Goal: Task Accomplishment & Management: Use online tool/utility

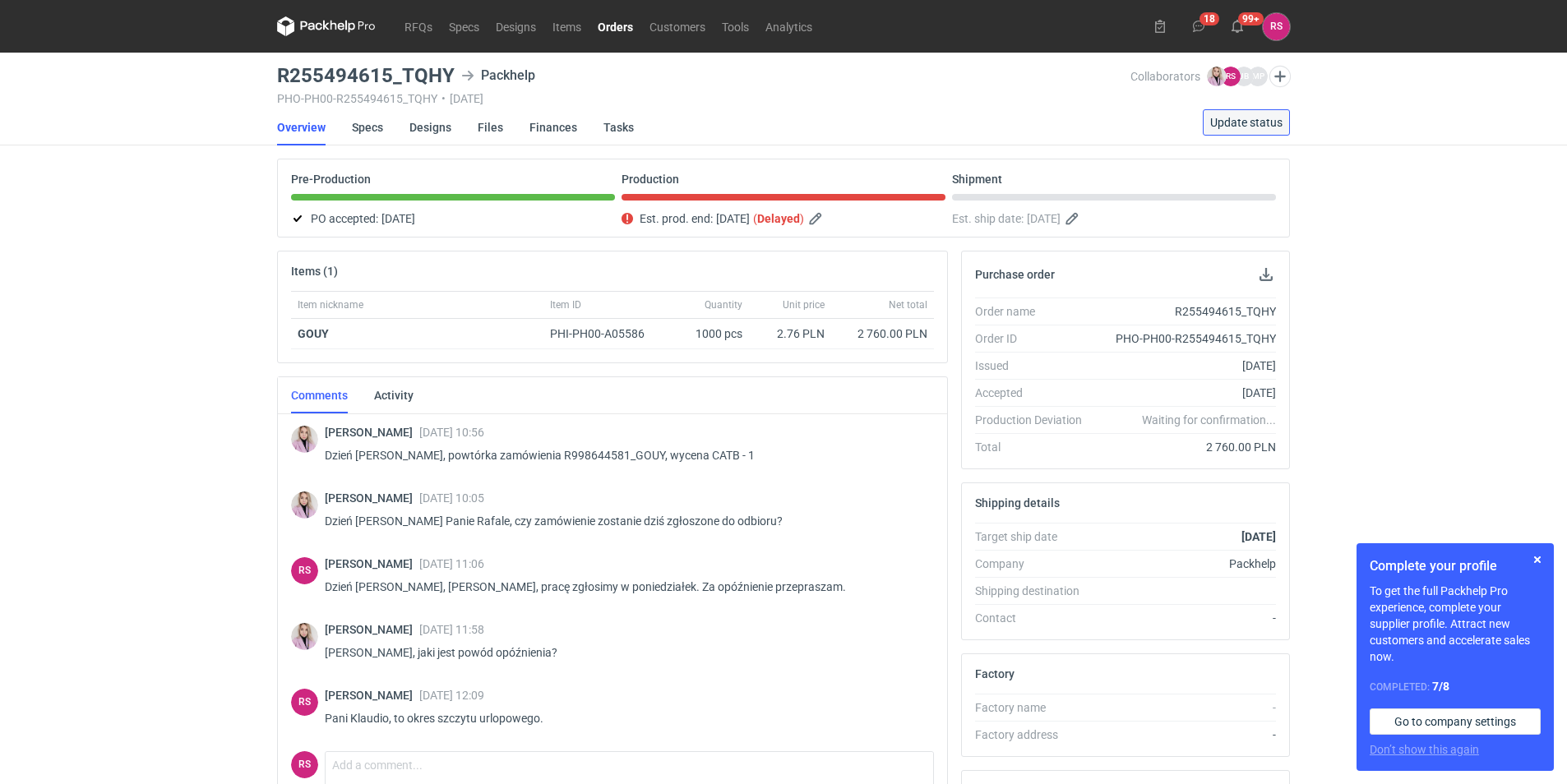
click at [1241, 118] on span "Update status" at bounding box center [1247, 123] width 73 height 12
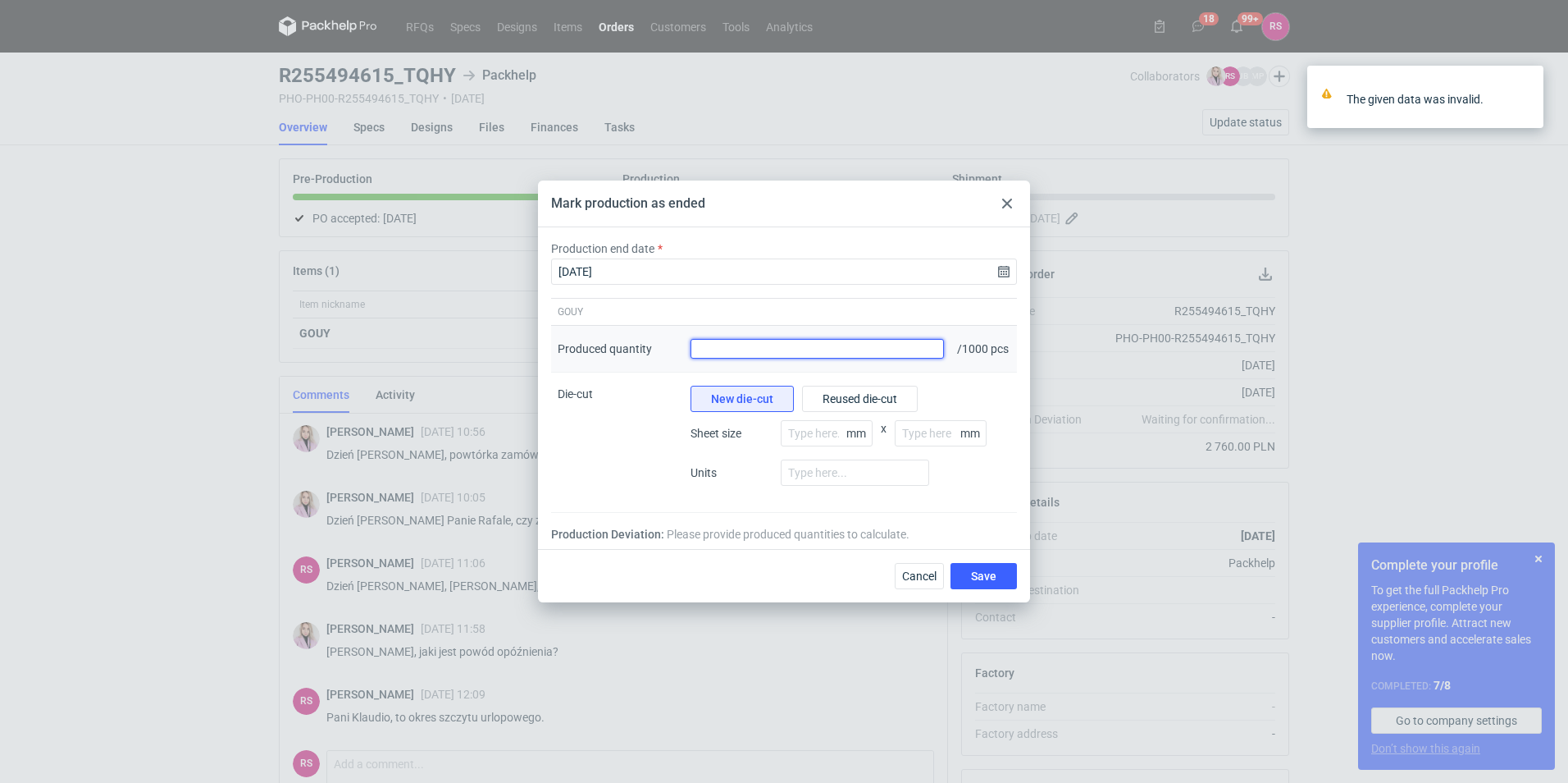
click at [892, 347] on input "Produced quantity" at bounding box center [817, 348] width 253 height 20
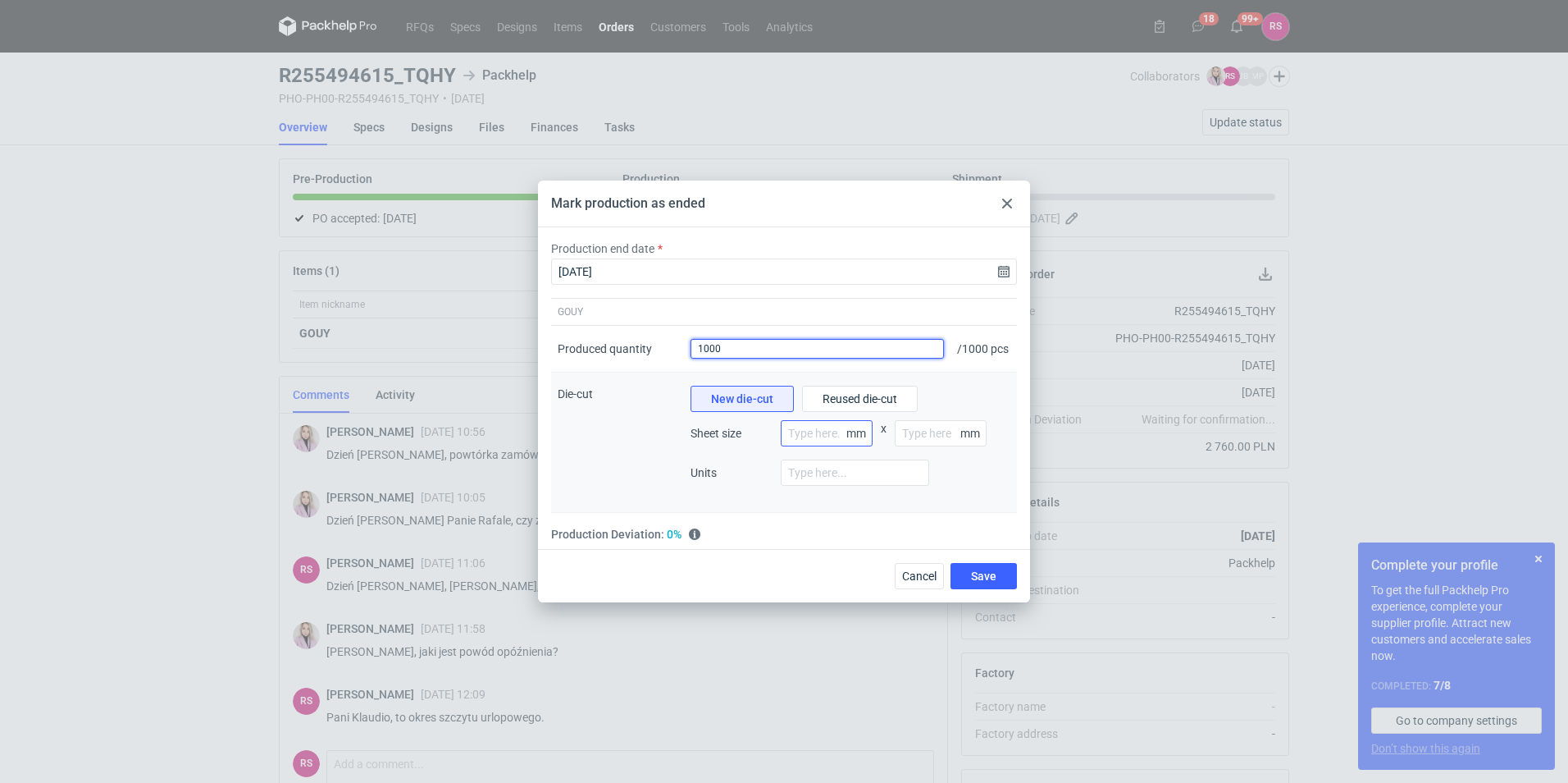
type input "1000"
click at [833, 440] on input "number" at bounding box center [827, 433] width 92 height 26
type input "800"
click at [908, 441] on input "number" at bounding box center [940, 433] width 92 height 26
type input "1200"
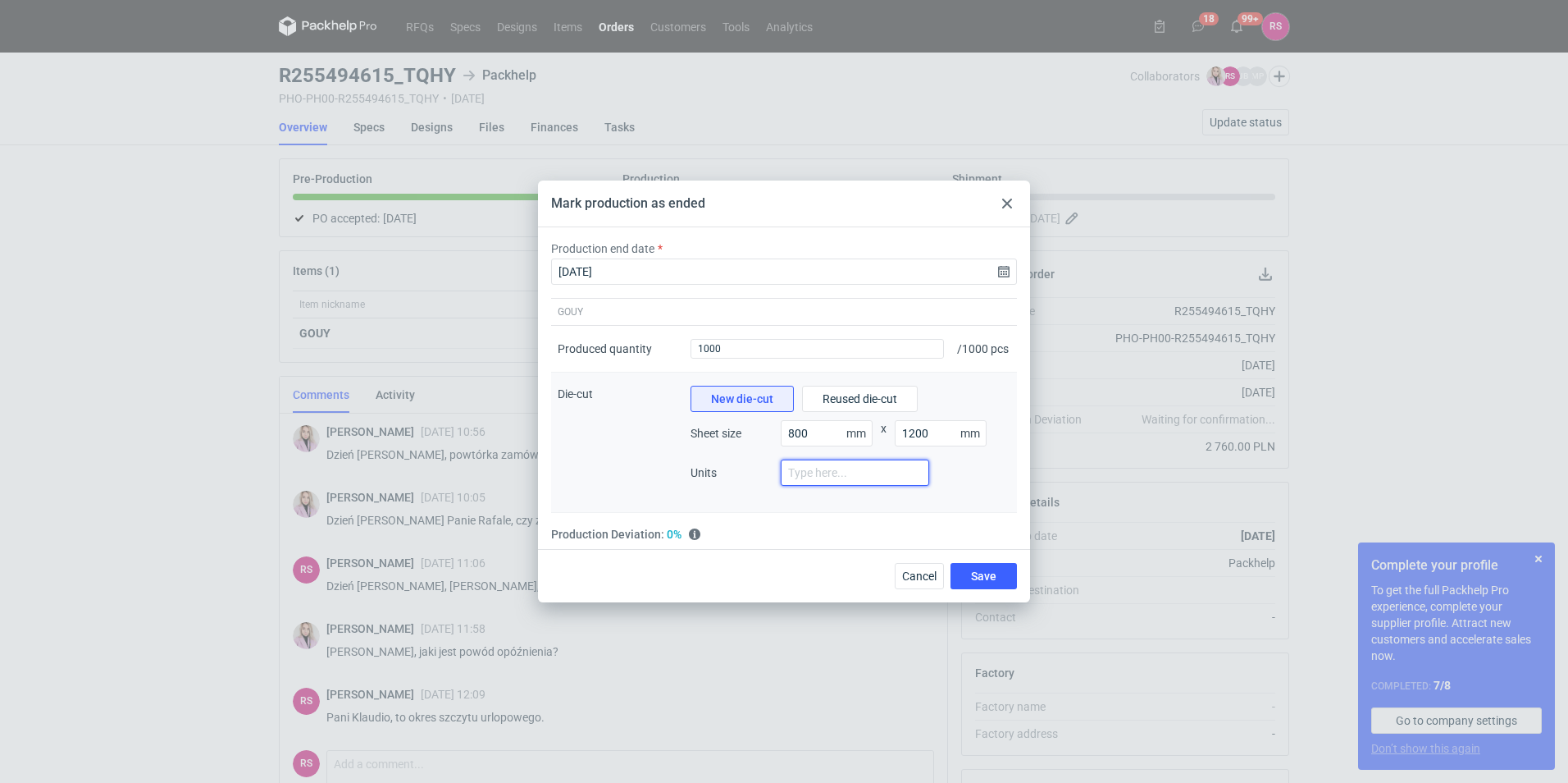
click at [868, 483] on input "number" at bounding box center [854, 472] width 148 height 26
type input "4"
click at [981, 578] on span "Save" at bounding box center [984, 576] width 25 height 12
